Goal: Information Seeking & Learning: Learn about a topic

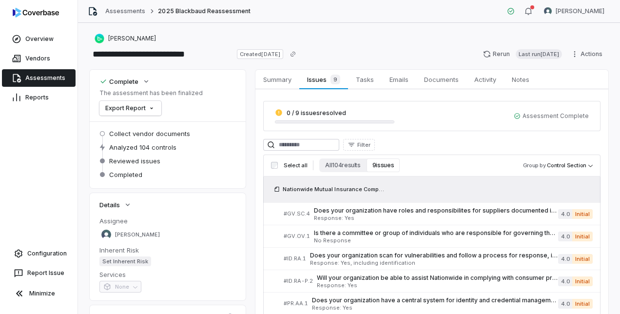
click at [26, 82] on link "Assessments" at bounding box center [39, 78] width 74 height 18
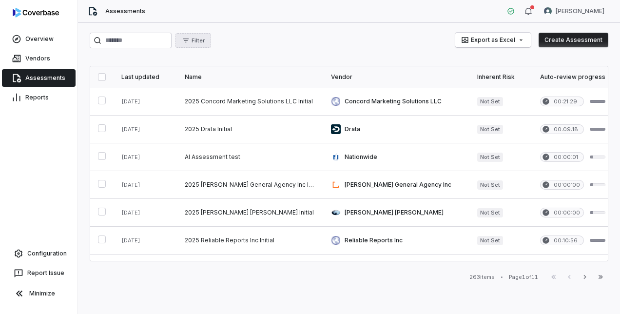
click at [205, 43] on span "Filter" at bounding box center [197, 40] width 13 height 7
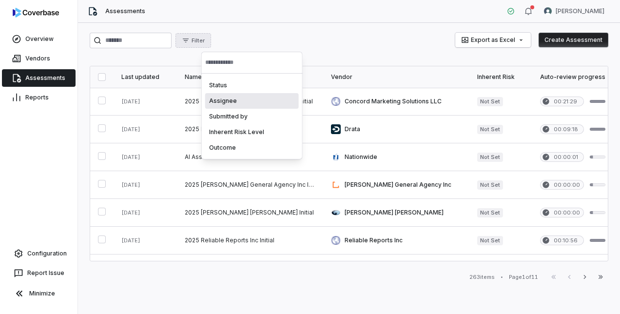
click at [235, 103] on div "Assignee" at bounding box center [252, 101] width 94 height 16
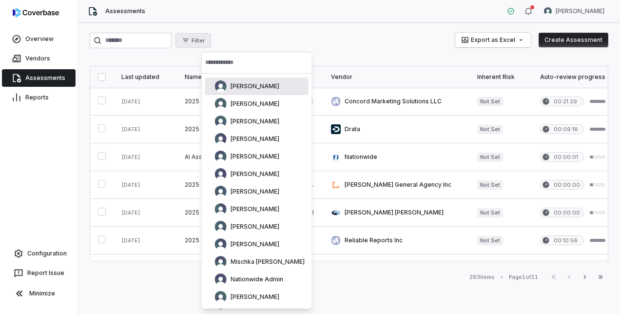
click at [240, 58] on input "text" at bounding box center [256, 62] width 103 height 21
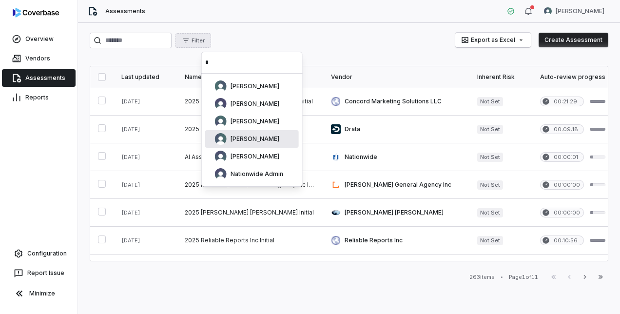
type input "*"
click at [255, 136] on span "[PERSON_NAME]" at bounding box center [254, 139] width 49 height 8
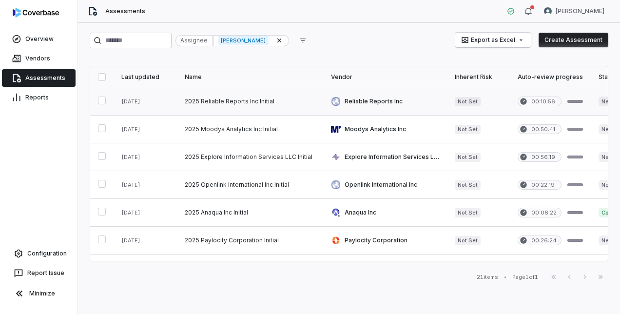
click at [229, 94] on link at bounding box center [250, 101] width 146 height 27
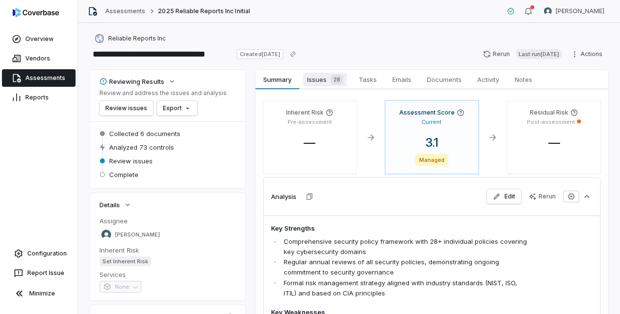
click at [327, 81] on div "28" at bounding box center [334, 80] width 17 height 10
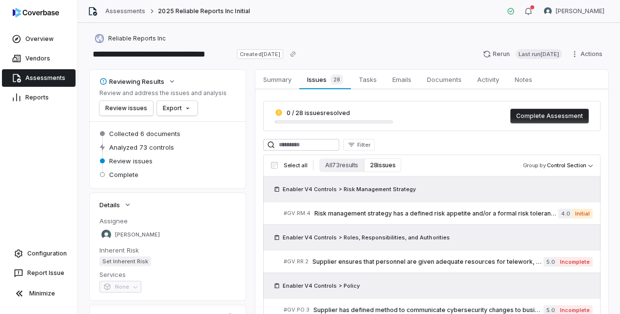
drag, startPoint x: 343, startPoint y: 186, endPoint x: 426, endPoint y: 235, distance: 96.3
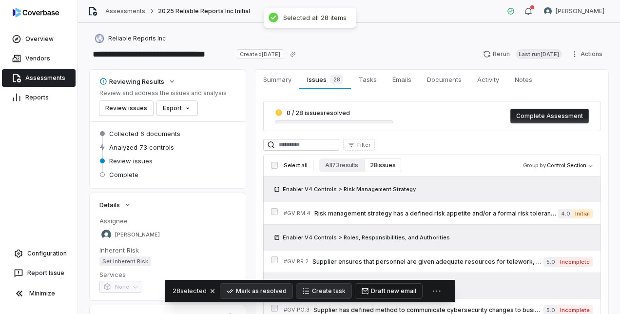
click at [384, 290] on button "Draft new email" at bounding box center [388, 290] width 67 height 15
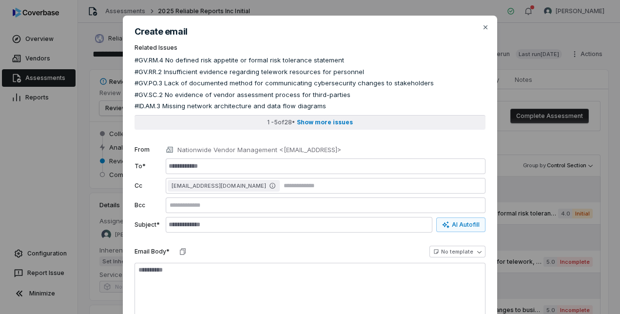
click at [320, 121] on span "Show more issues" at bounding box center [325, 122] width 56 height 8
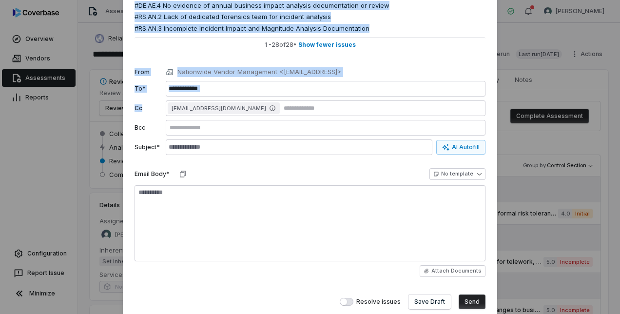
scroll to position [146, 0]
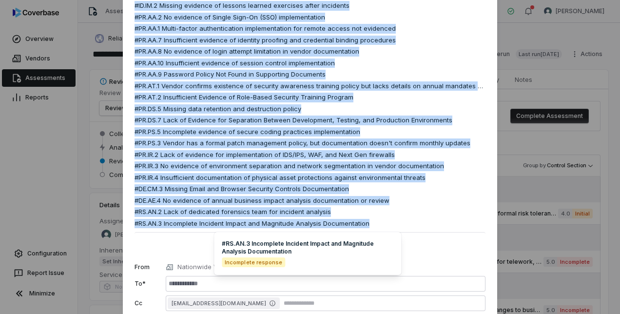
drag, startPoint x: 131, startPoint y: 59, endPoint x: 365, endPoint y: 222, distance: 285.2
click at [365, 222] on div "Create email Related Issues #GV.RM.4 No defined risk appetite or formal risk to…" at bounding box center [310, 192] width 374 height 646
copy div "#GV.RM.4 No defined risk appetite or formal risk tolerance statement #GV.RR.2 I…"
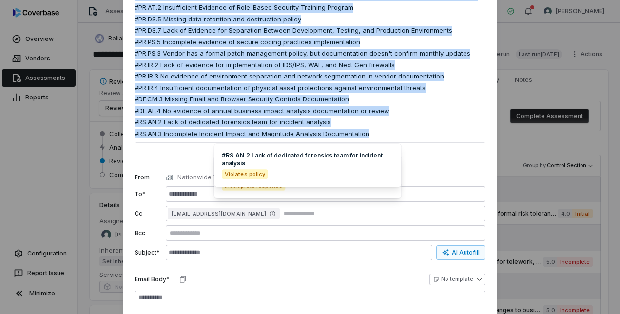
scroll to position [244, 0]
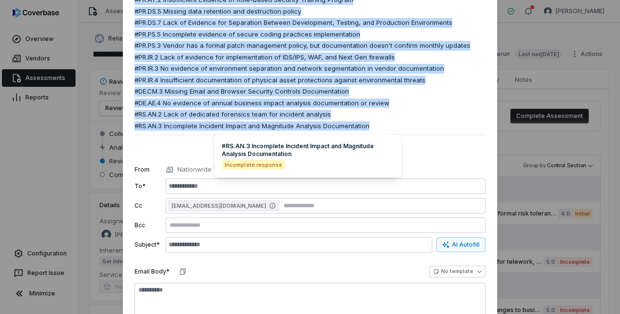
type textarea "*"
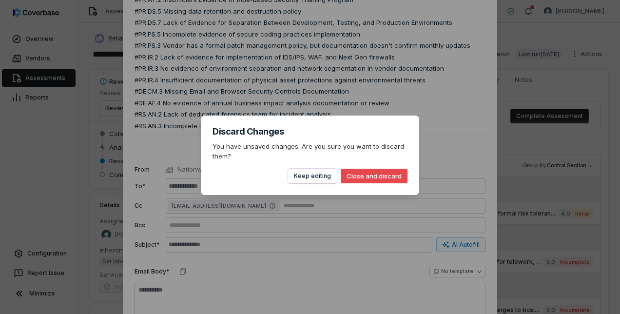
click at [556, 187] on body "**********" at bounding box center [310, 157] width 620 height 314
click at [376, 175] on button "Close and discard" at bounding box center [373, 176] width 67 height 15
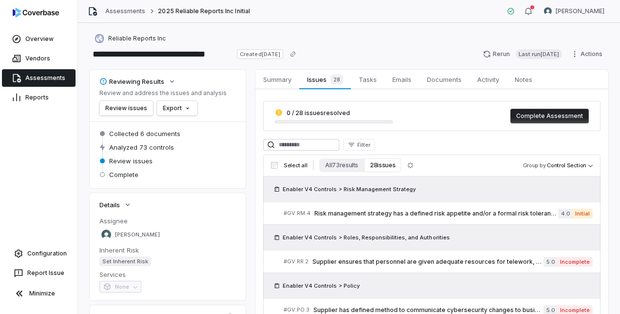
click at [51, 76] on link "Assessments" at bounding box center [39, 78] width 74 height 18
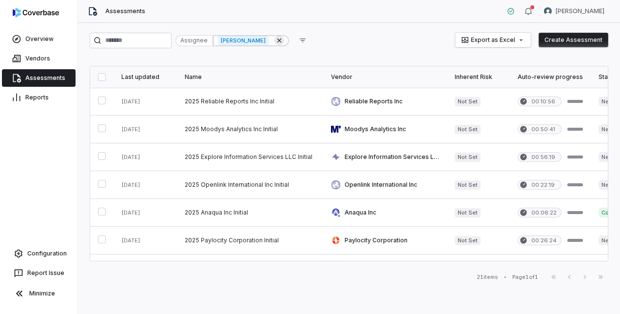
click at [283, 39] on icon at bounding box center [279, 41] width 8 height 8
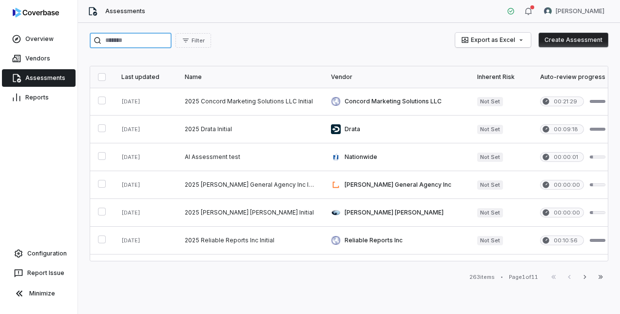
drag, startPoint x: 152, startPoint y: 44, endPoint x: 146, endPoint y: 44, distance: 6.3
click at [150, 44] on input "search" at bounding box center [131, 41] width 82 height 16
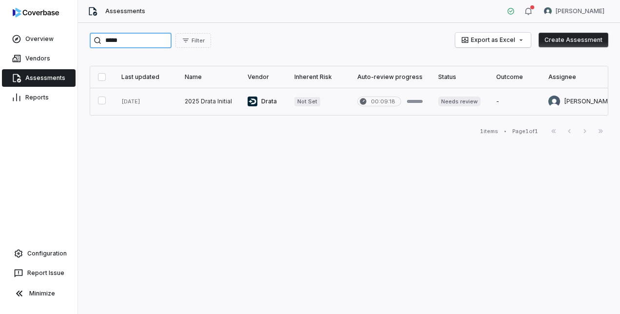
type input "*****"
click at [200, 99] on link at bounding box center [208, 101] width 63 height 27
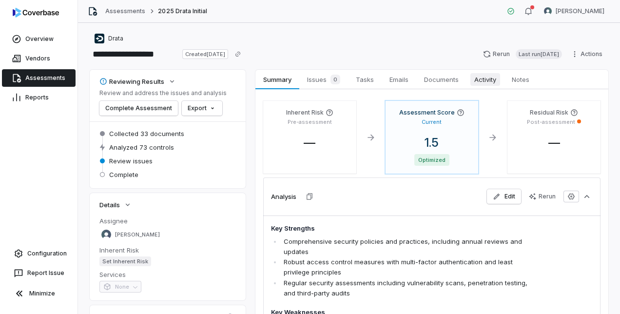
click at [486, 77] on span "Activity" at bounding box center [485, 79] width 30 height 13
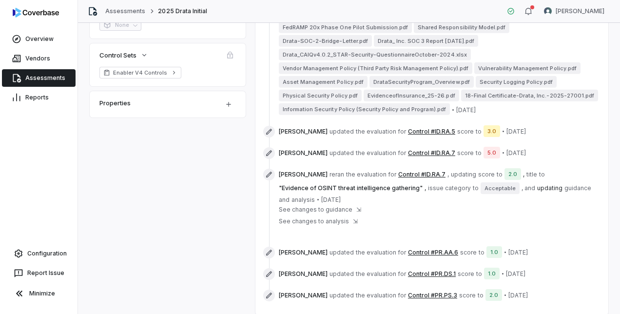
scroll to position [270, 0]
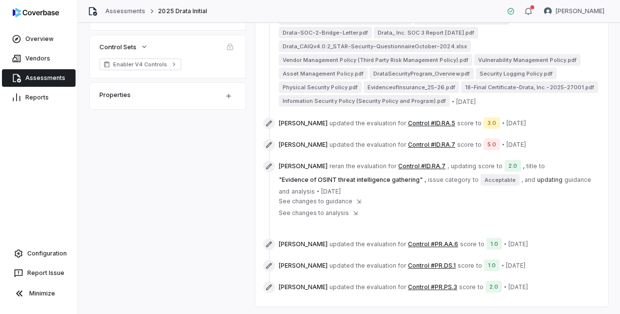
click at [409, 162] on button "Control #ID.RA.7" at bounding box center [421, 166] width 47 height 8
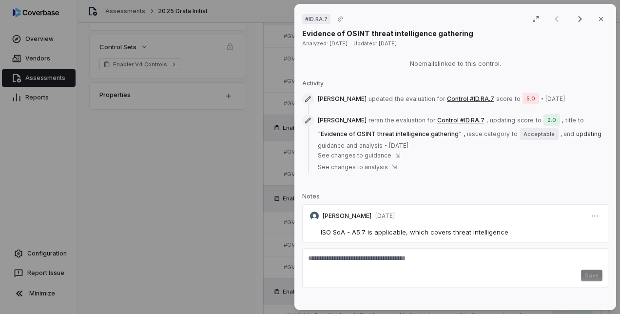
scroll to position [487, 0]
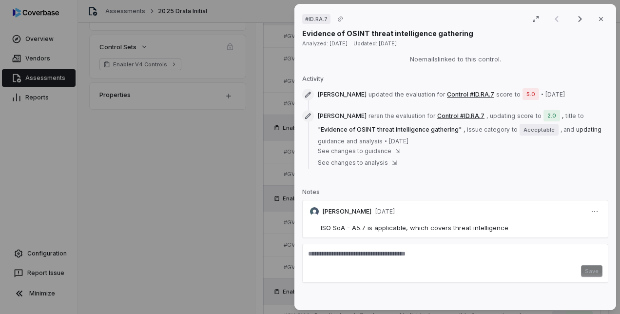
click at [216, 214] on div "# ID.RA.7 (filtered result) Close Evidence of OSINT threat intelligence gatheri…" at bounding box center [310, 157] width 620 height 314
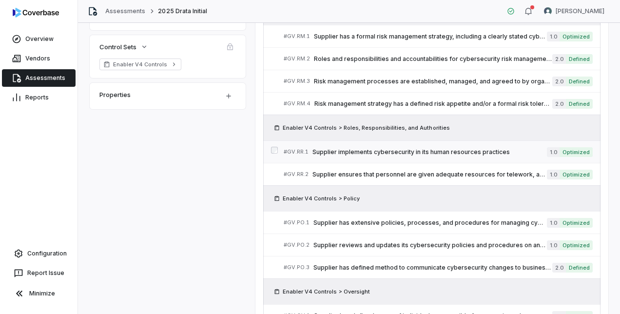
click at [453, 148] on span "Supplier implements cybersecurity in its human resources practices" at bounding box center [429, 152] width 234 height 8
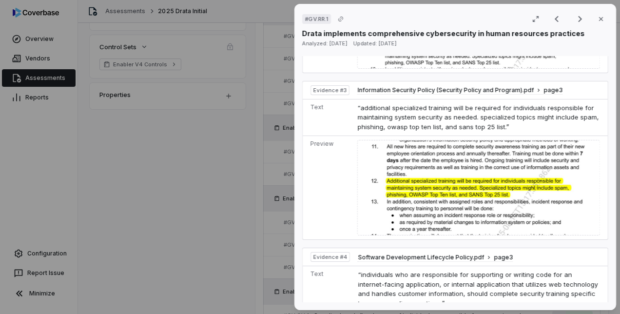
scroll to position [974, 0]
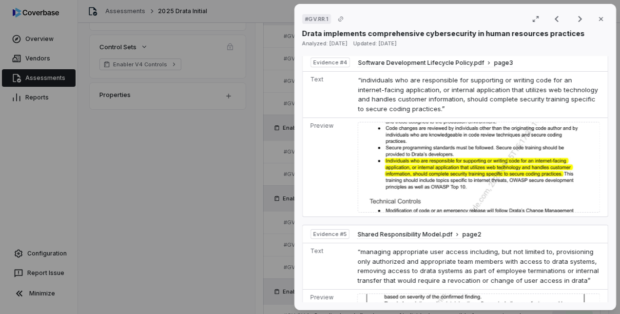
click at [247, 227] on div "# GV.RR.1 Result 8 of 25 Close Drata implements comprehensive cybersecurity in …" at bounding box center [310, 157] width 620 height 314
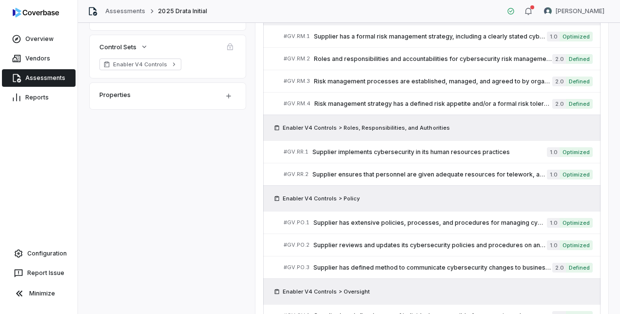
scroll to position [694, 0]
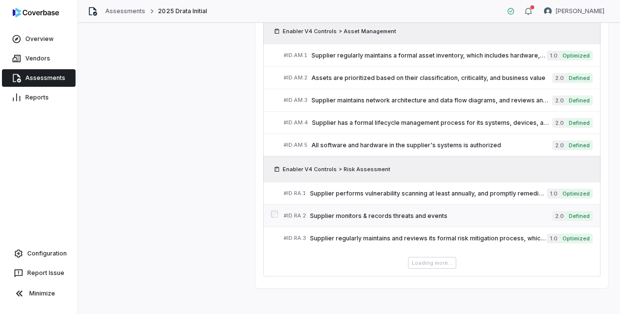
click at [401, 212] on span "Supplier monitors & records threats and events" at bounding box center [431, 216] width 242 height 8
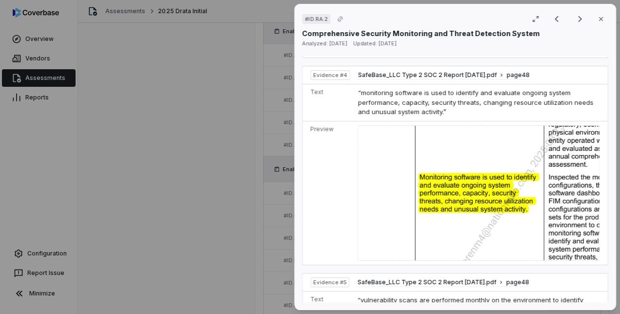
scroll to position [1120, 0]
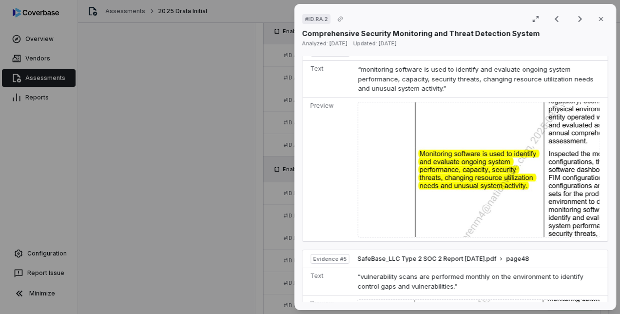
click at [268, 200] on div "# ID.RA.2 Result 24 of 73 Close Comprehensive Security Monitoring and Threat De…" at bounding box center [310, 157] width 620 height 314
